Goal: Task Accomplishment & Management: Manage account settings

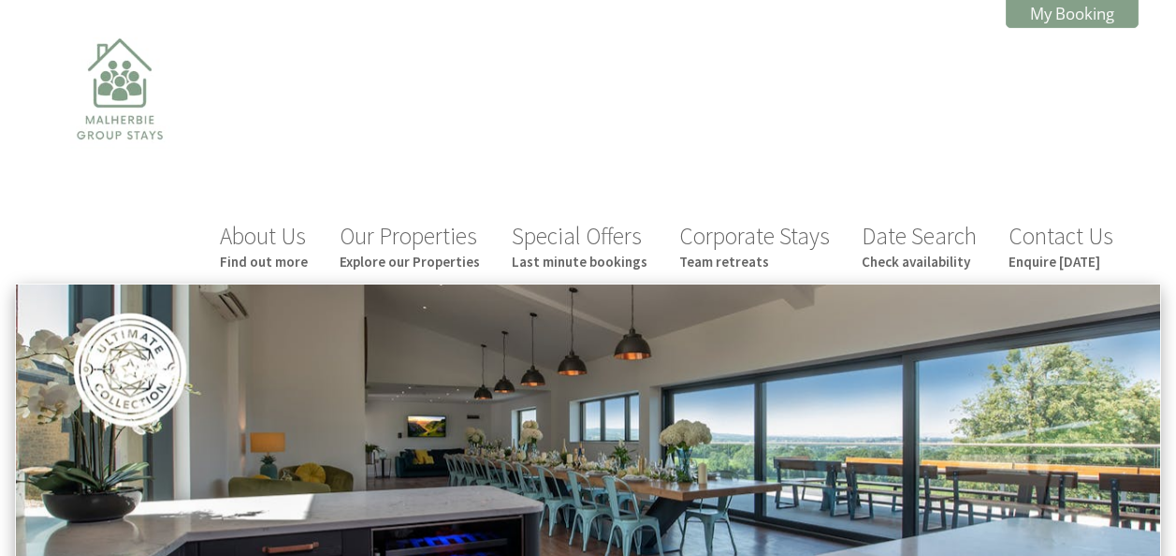
scroll to position [647, 0]
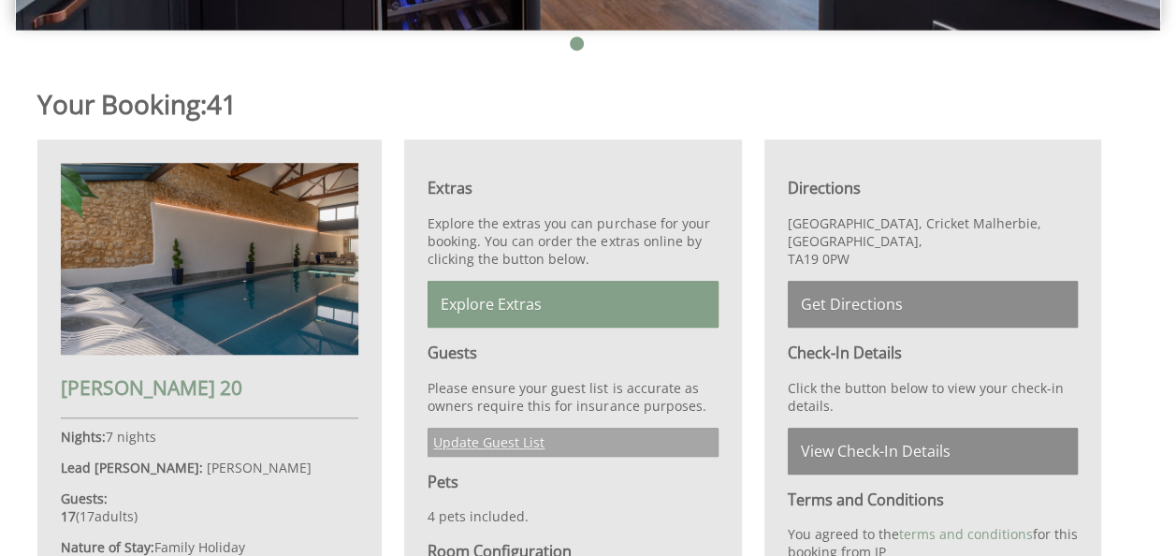
click at [492, 428] on link "Update Guest List" at bounding box center [573, 442] width 290 height 29
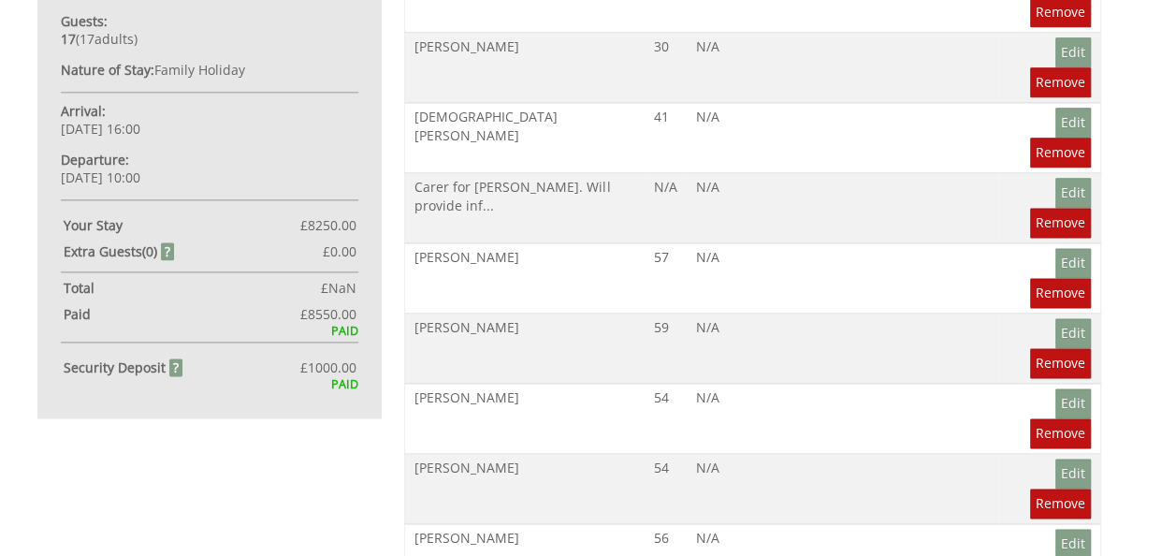
scroll to position [1124, 0]
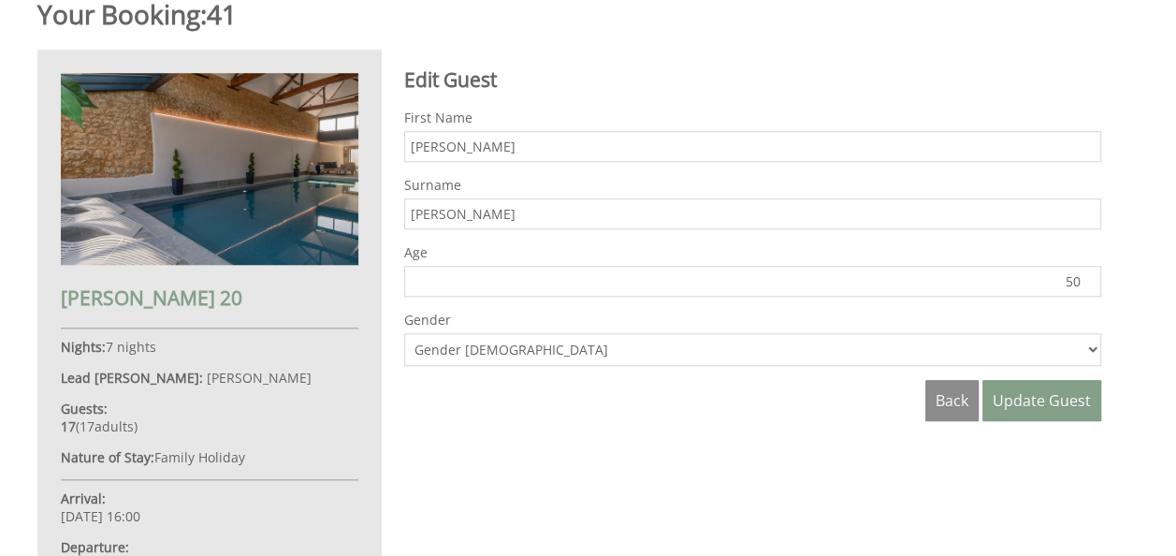
scroll to position [736, 0]
type input "51"
click at [1086, 267] on input "51" at bounding box center [752, 282] width 697 height 31
click at [1056, 391] on span "Update Guest" at bounding box center [1042, 401] width 98 height 21
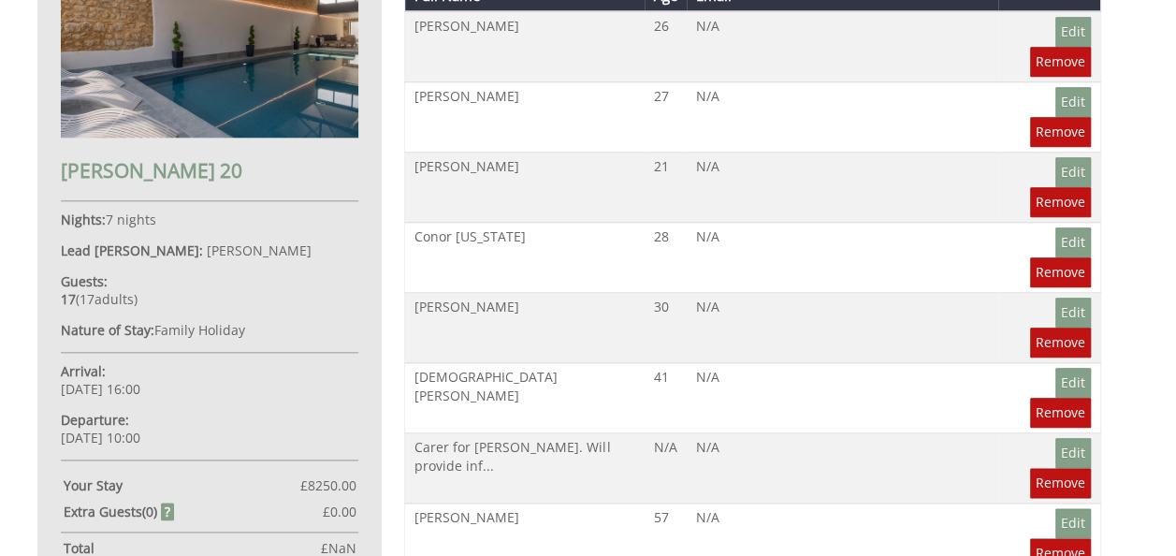
scroll to position [892, 0]
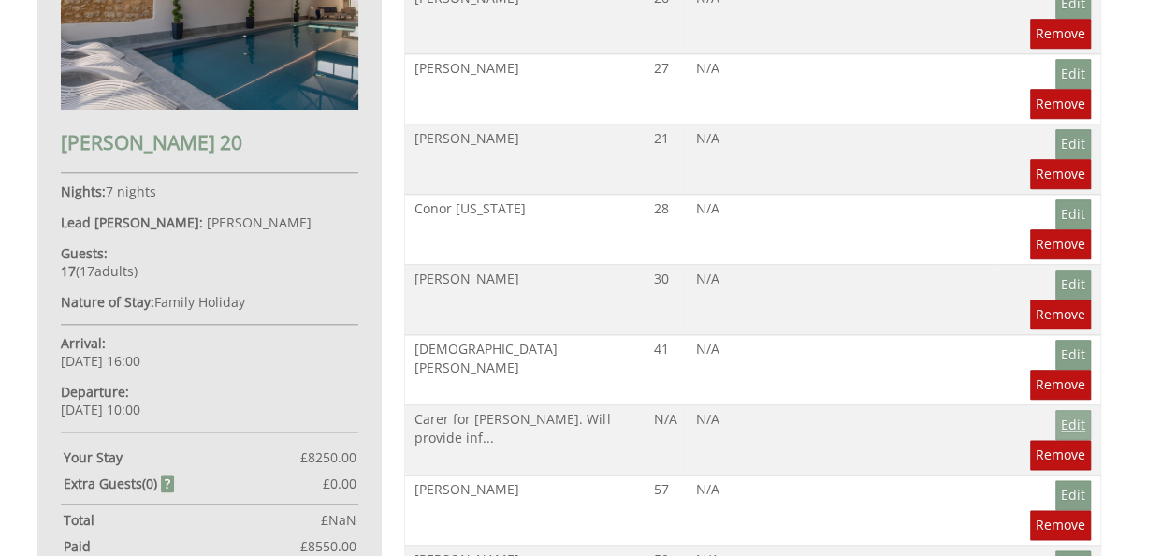
click at [1055, 410] on link "Edit" at bounding box center [1073, 425] width 36 height 30
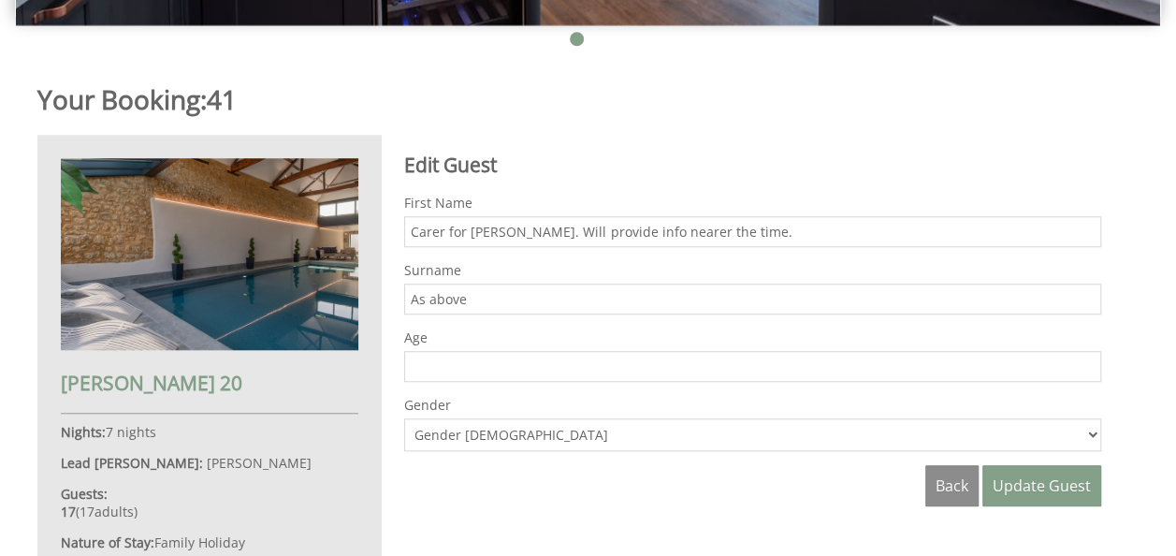
scroll to position [653, 0]
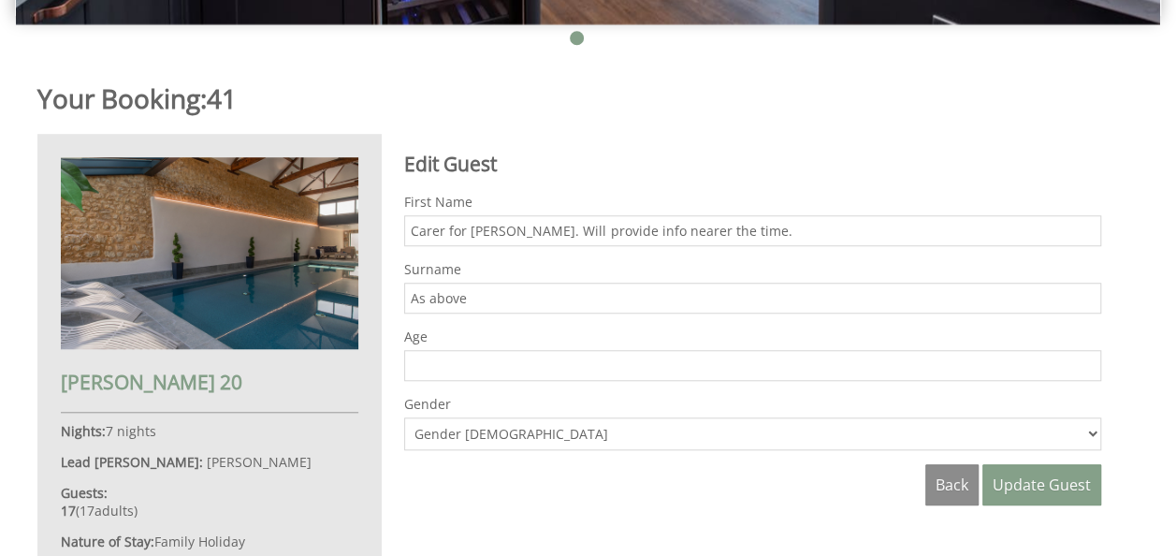
click at [728, 215] on input "Carer for [PERSON_NAME]. Will provide info nearer the time." at bounding box center [752, 230] width 697 height 31
type input "[PERSON_NAME]"
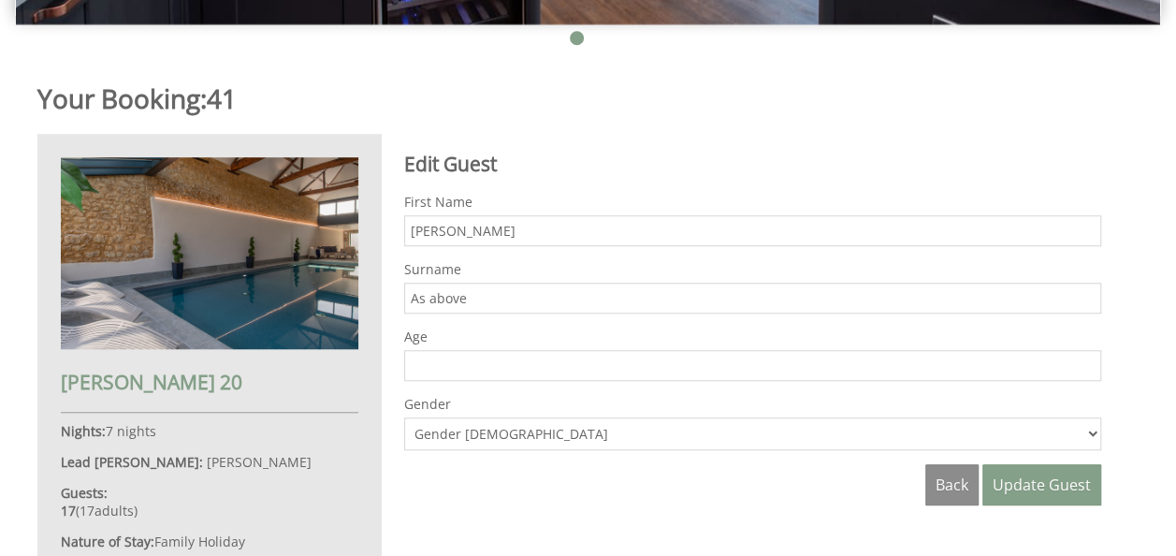
click at [614, 283] on input "As above" at bounding box center [752, 298] width 697 height 31
click at [1007, 474] on span "Update Guest" at bounding box center [1042, 484] width 98 height 21
click at [964, 464] on link "Back" at bounding box center [951, 484] width 53 height 41
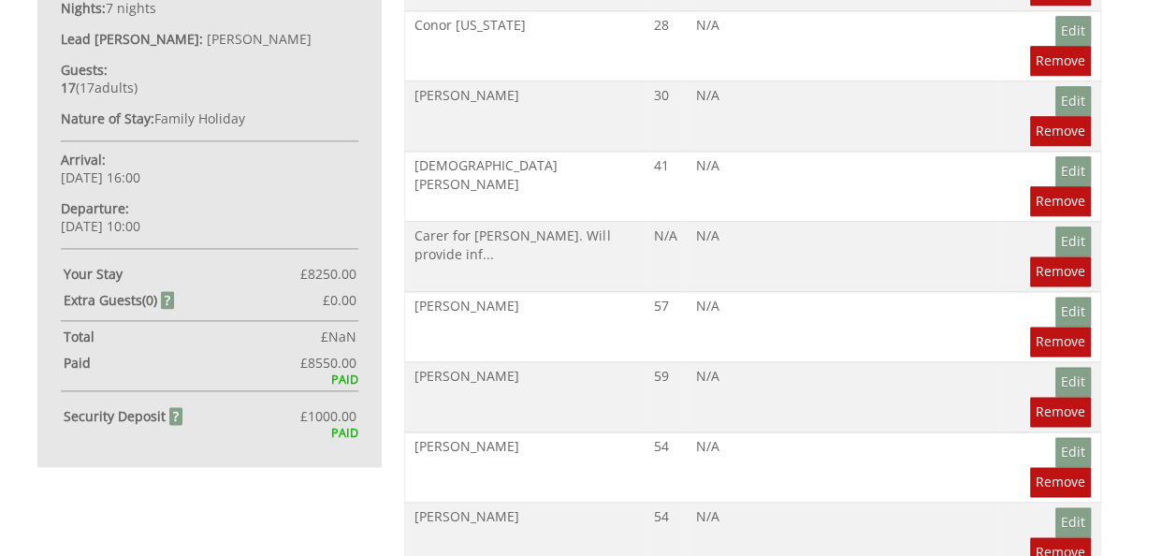
scroll to position [1077, 0]
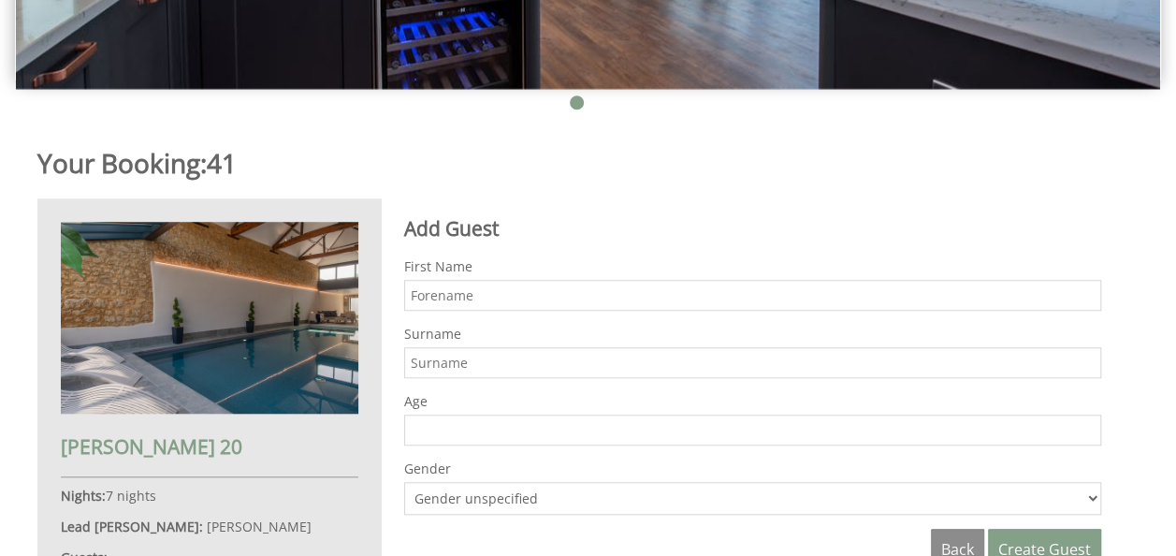
scroll to position [544, 0]
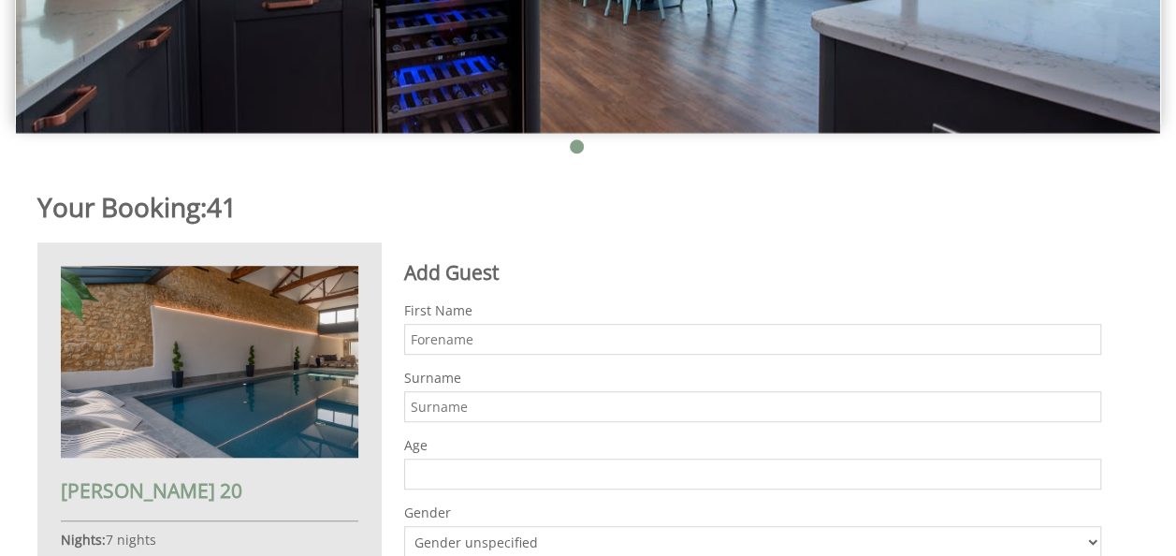
click at [569, 324] on input "First Name" at bounding box center [752, 339] width 697 height 31
type input "[PERSON_NAME]"
click at [524, 391] on input "Surname" at bounding box center [752, 406] width 697 height 31
type input "[PERSON_NAME]"
click at [520, 458] on input "Age" at bounding box center [752, 473] width 697 height 31
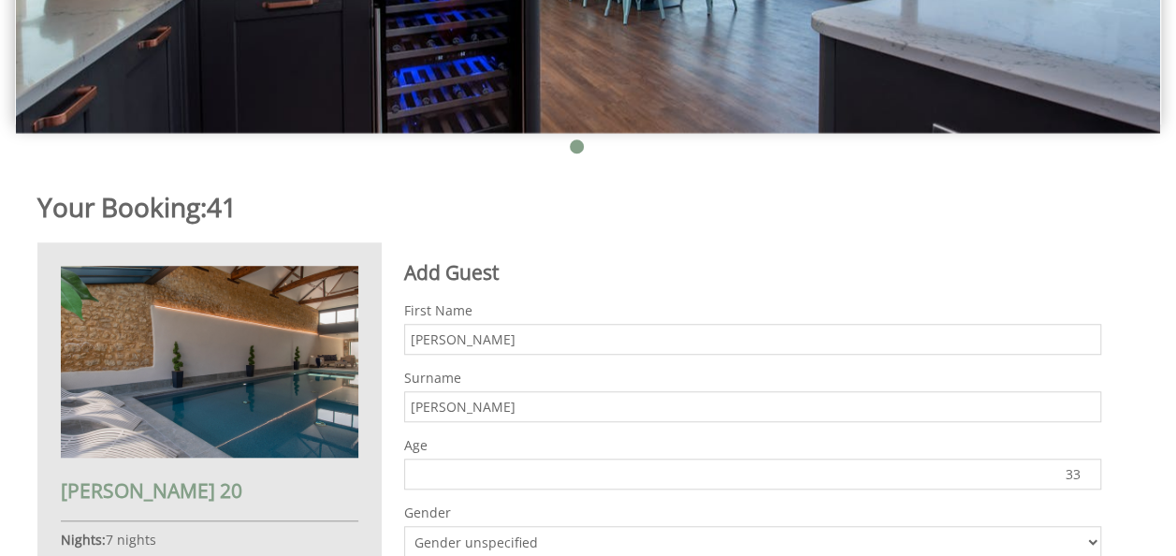
type input "33"
click at [1087, 526] on select "Gender unspecified Gender [DEMOGRAPHIC_DATA] Gender [DEMOGRAPHIC_DATA]" at bounding box center [752, 542] width 697 height 33
select select "gender_[DEMOGRAPHIC_DATA]"
click at [404, 526] on select "Gender unspecified Gender [DEMOGRAPHIC_DATA] Gender [DEMOGRAPHIC_DATA]" at bounding box center [752, 542] width 697 height 33
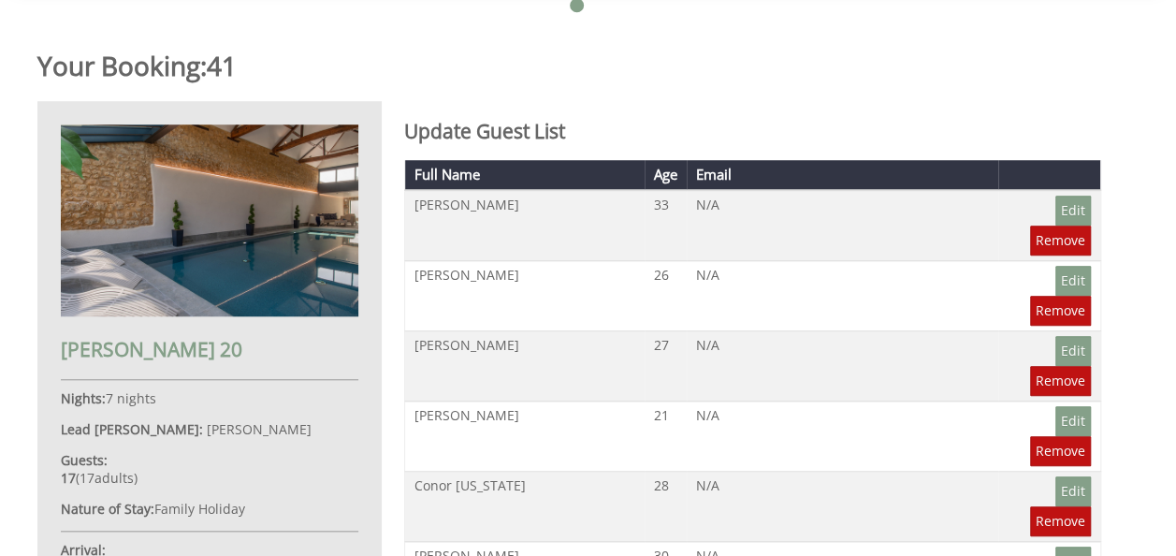
scroll to position [743, 0]
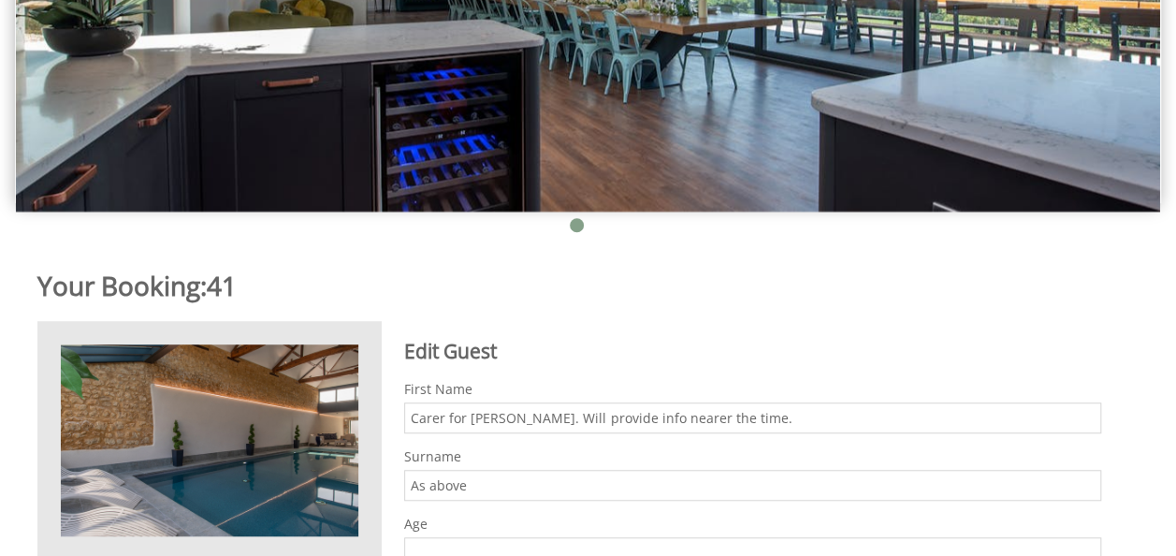
scroll to position [467, 0]
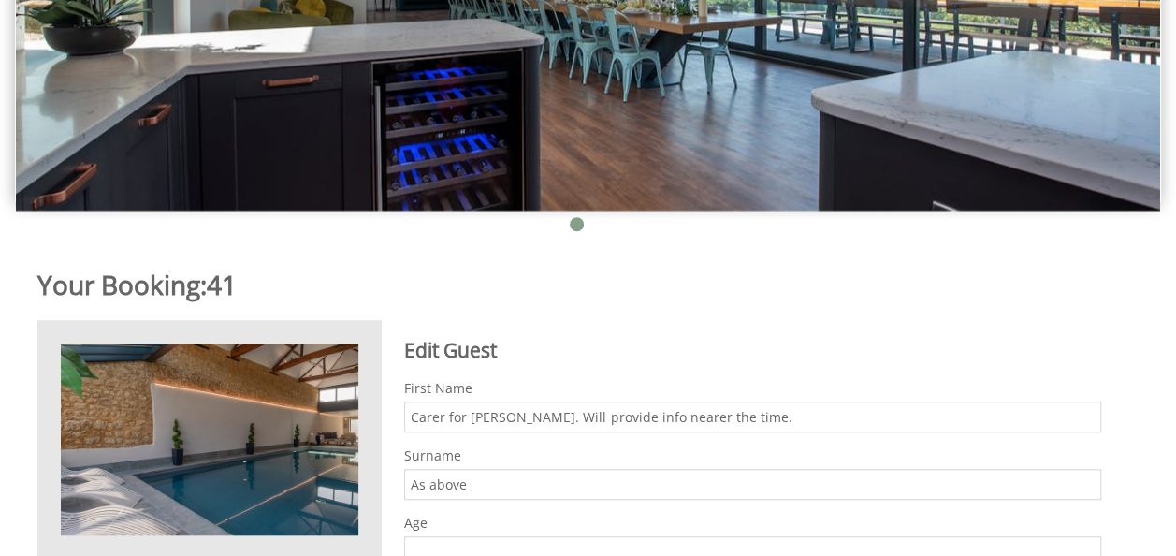
click at [711, 401] on input "Carer for [PERSON_NAME]. Will provide info nearer the time." at bounding box center [752, 416] width 697 height 31
type input "[PERSON_NAME]"
click at [587, 469] on input "As above" at bounding box center [752, 484] width 697 height 31
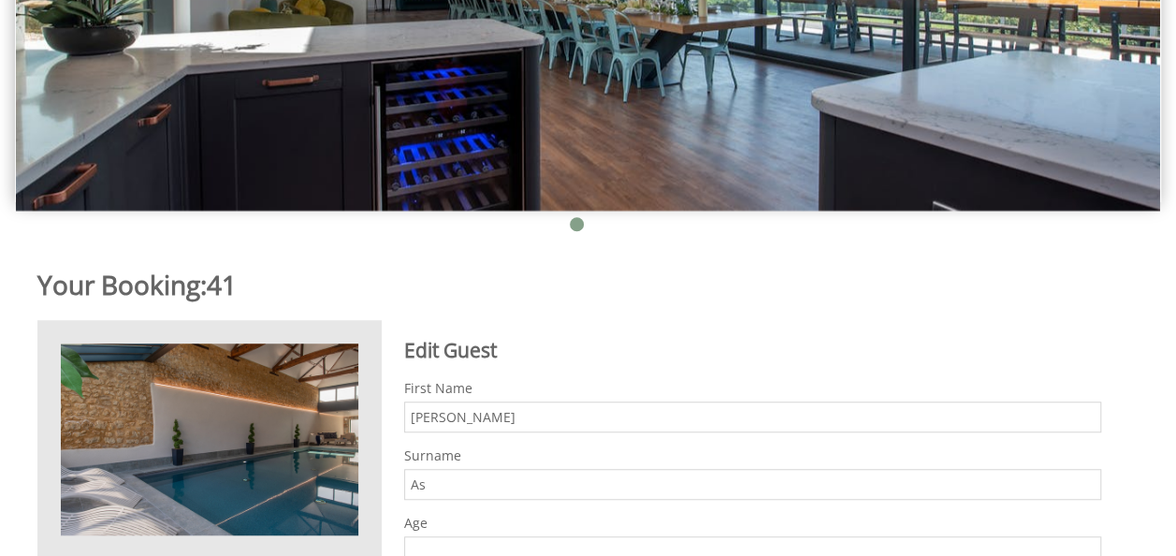
type input "A"
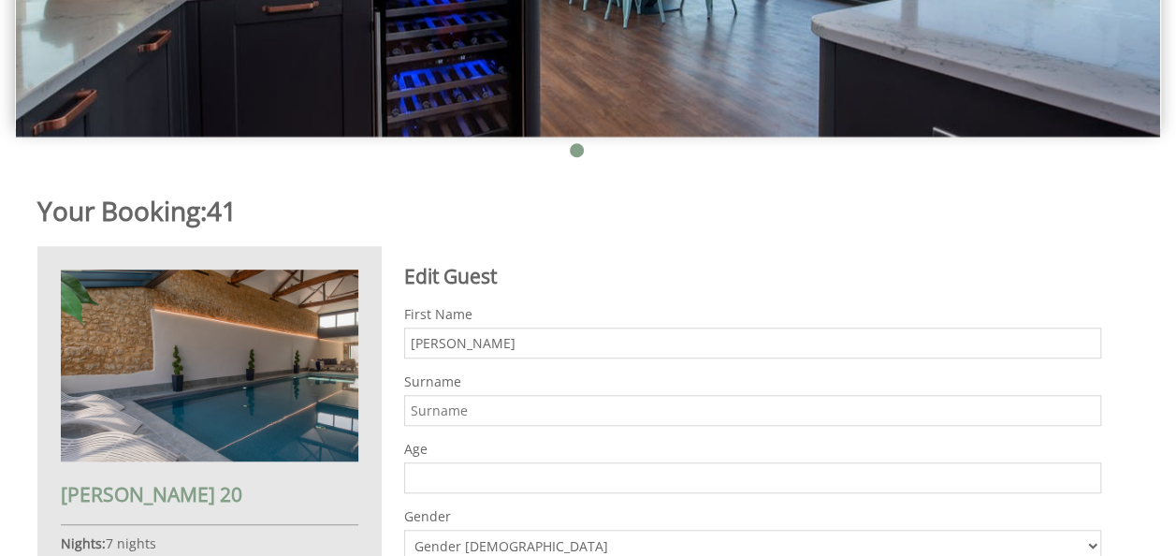
scroll to position [540, 0]
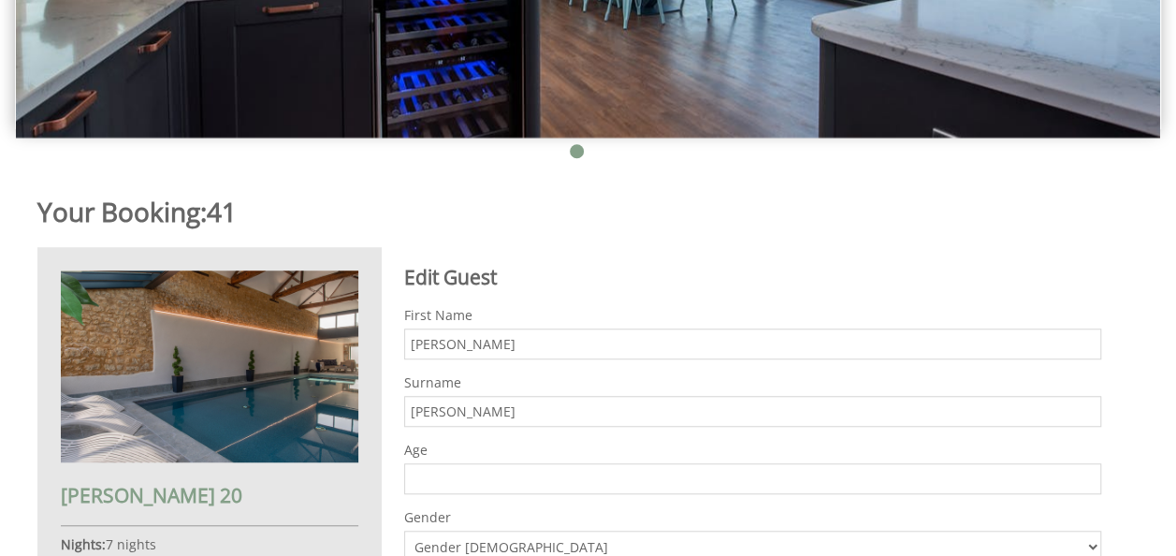
type input "[PERSON_NAME]"
click at [518, 463] on input "Age" at bounding box center [752, 478] width 697 height 31
click at [500, 463] on input "Age" at bounding box center [752, 478] width 697 height 31
click at [466, 463] on input "Age" at bounding box center [752, 478] width 697 height 31
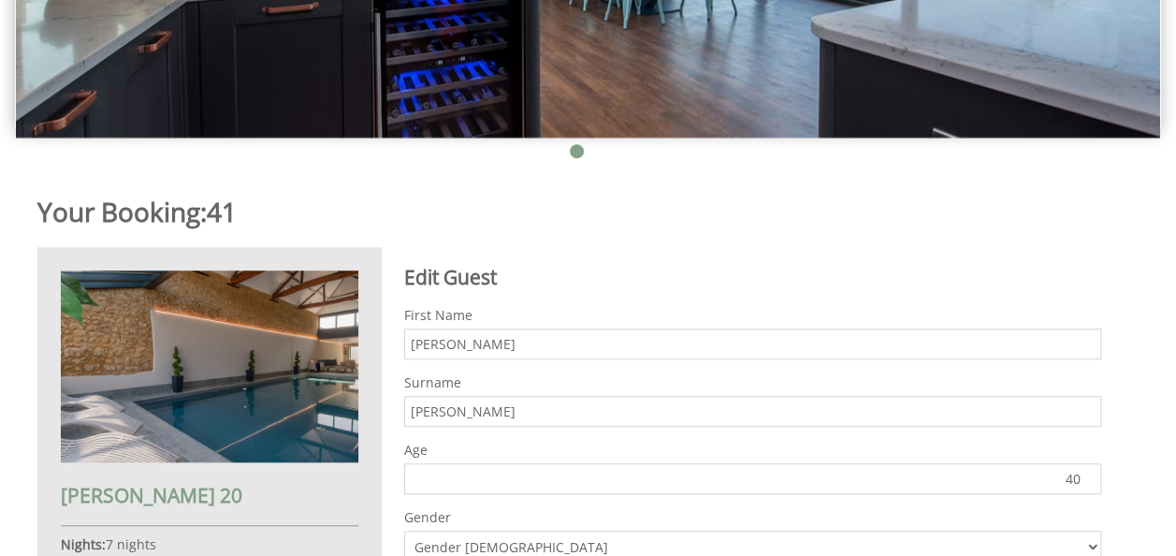
type input "40"
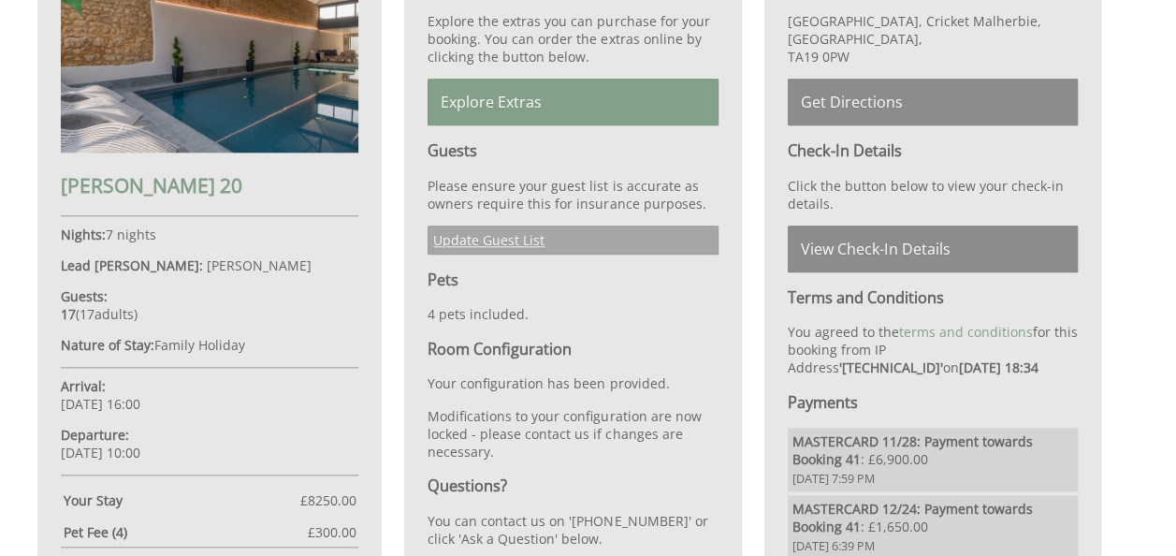
scroll to position [848, 0]
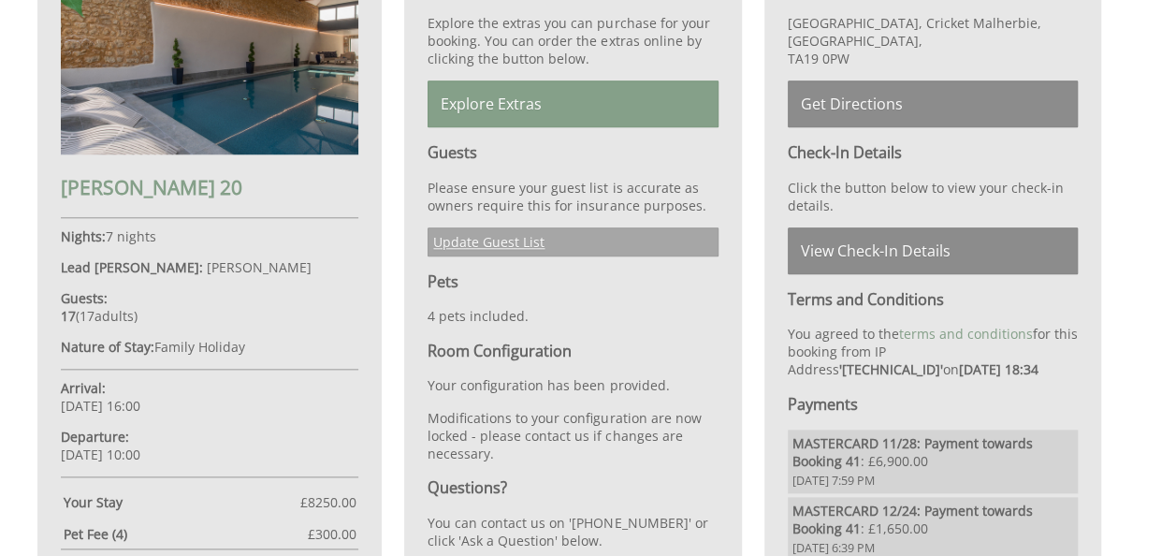
click at [515, 227] on link "Update Guest List" at bounding box center [573, 241] width 290 height 29
